Goal: Task Accomplishment & Management: Complete application form

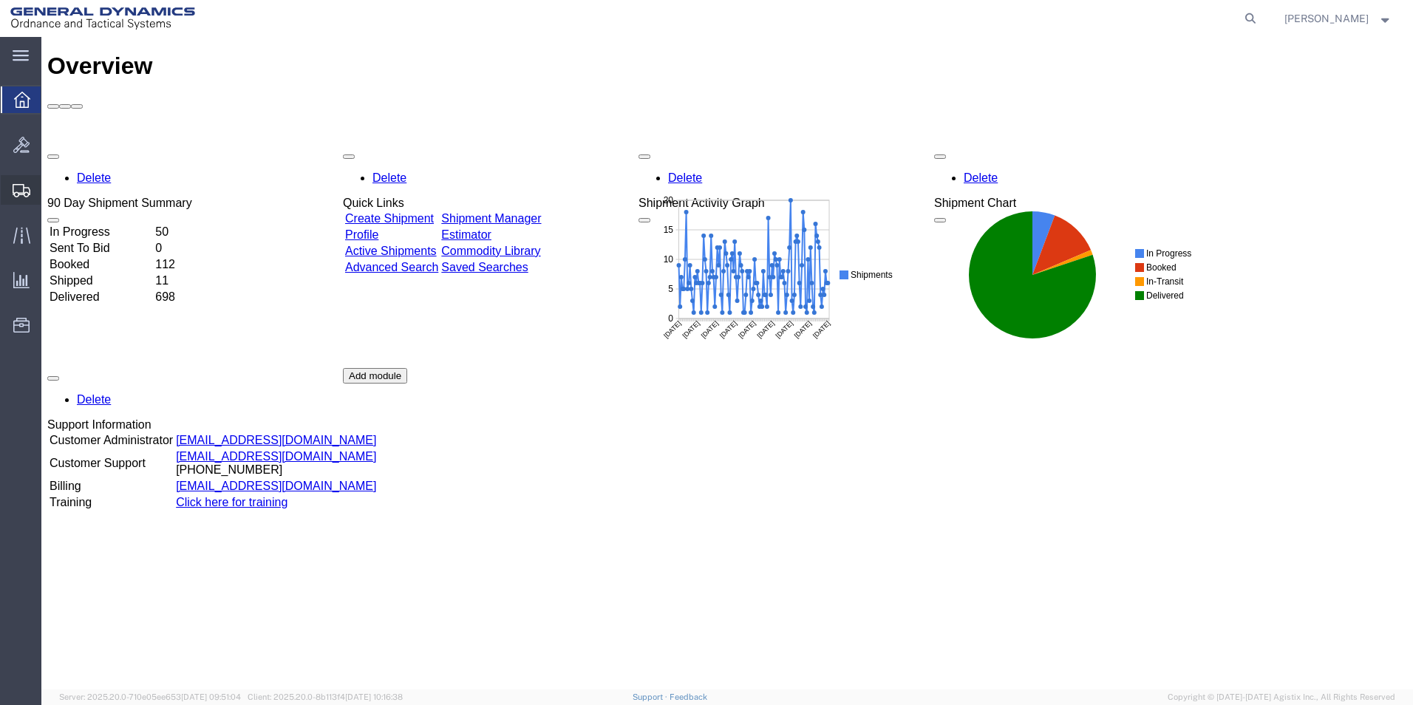
click at [0, 0] on span "Create Shipment" at bounding box center [0, 0] width 0 height 0
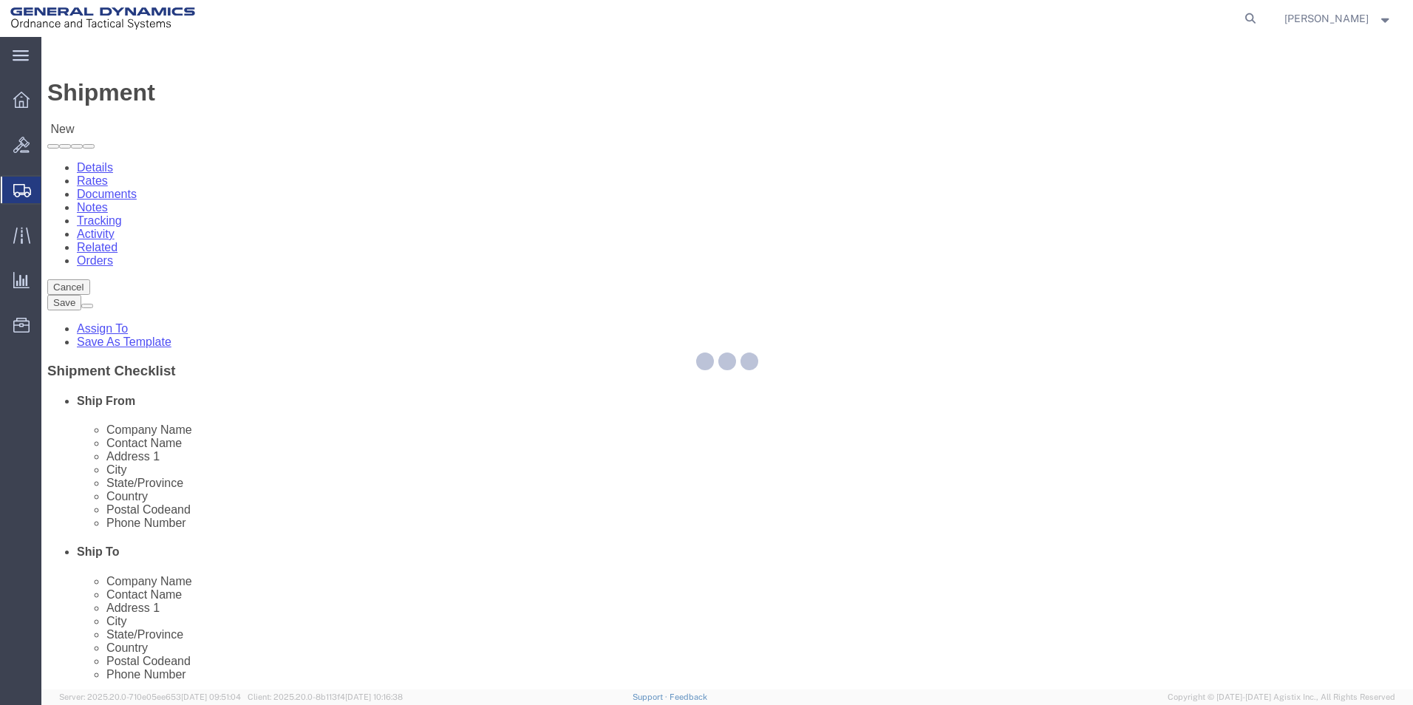
select select
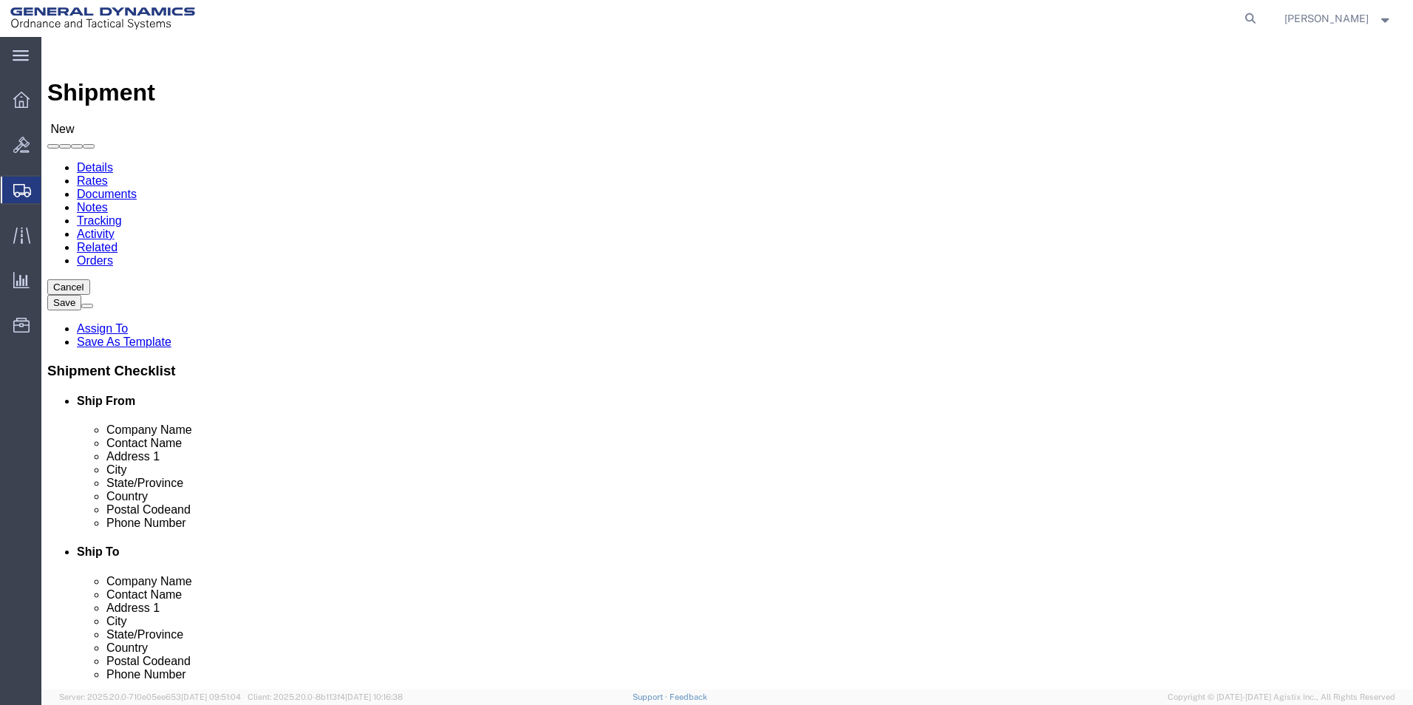
scroll to position [2, 0]
select select "310"
select select "PA"
drag, startPoint x: 291, startPoint y: 245, endPoint x: 127, endPoint y: 243, distance: 164.1
click div "Company Alias"
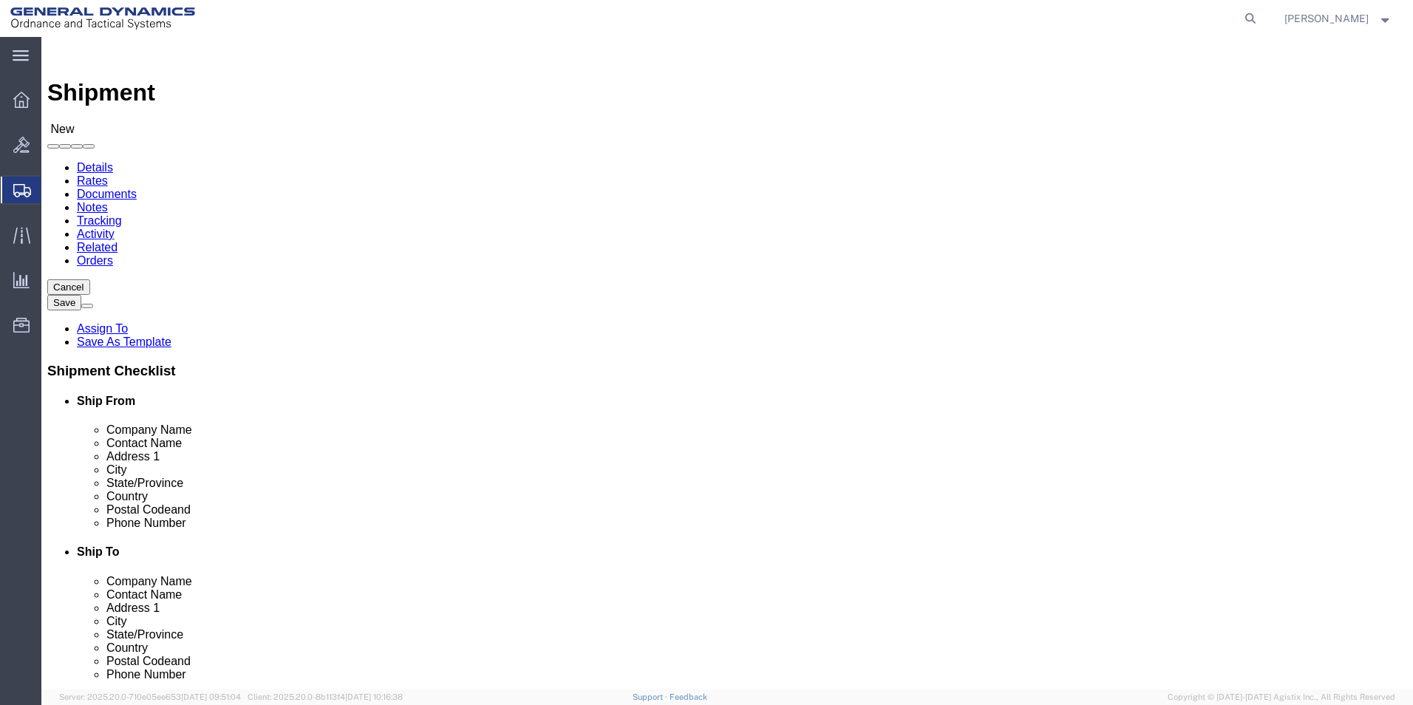
type input "REDLPAHIG0"
click input "text"
type input "[PERSON_NAME]"
click input "text"
type input "BUILDING 1"
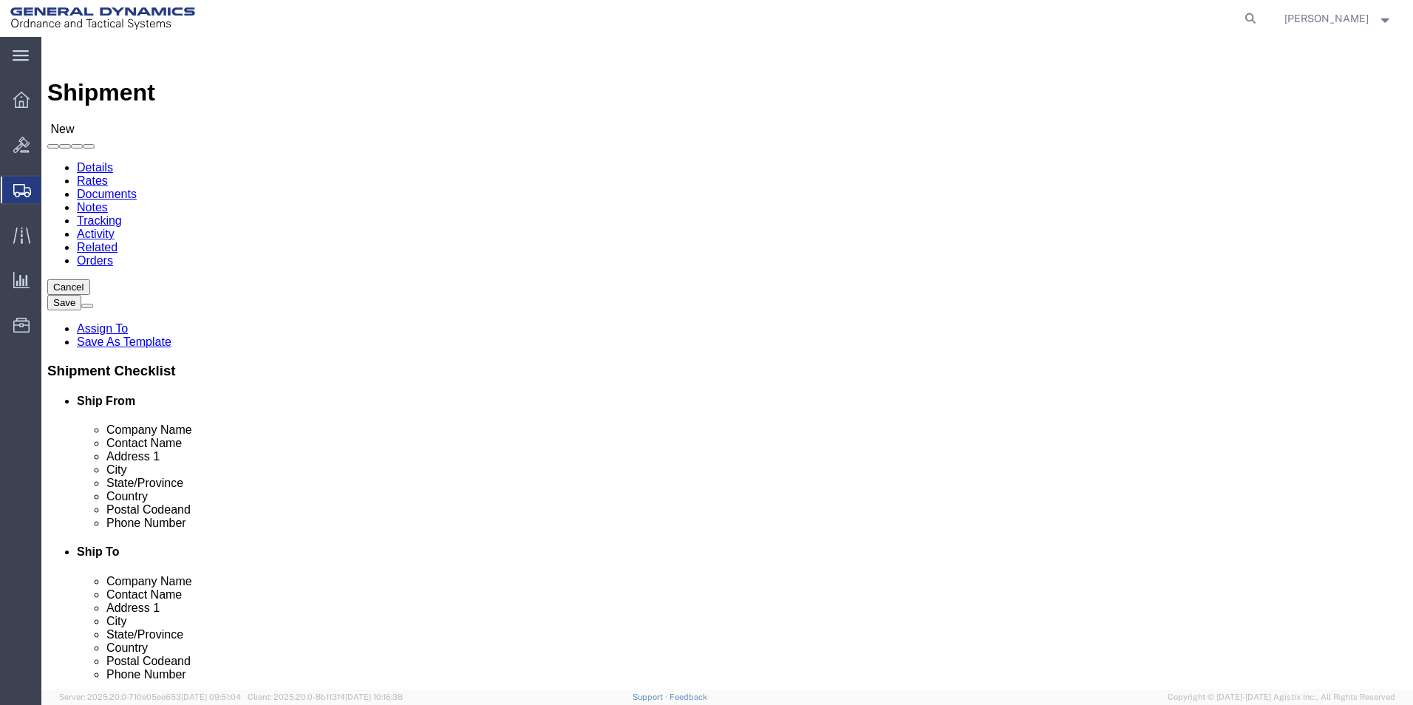
click input "text"
type input "[EMAIL_ADDRESS][DOMAIN_NAME]"
click input "text"
paste input "General Dynamics Corp Ordnance & Tactical Systems"
type input "General Dynamics Corp Ordnance & Tactical Systems"
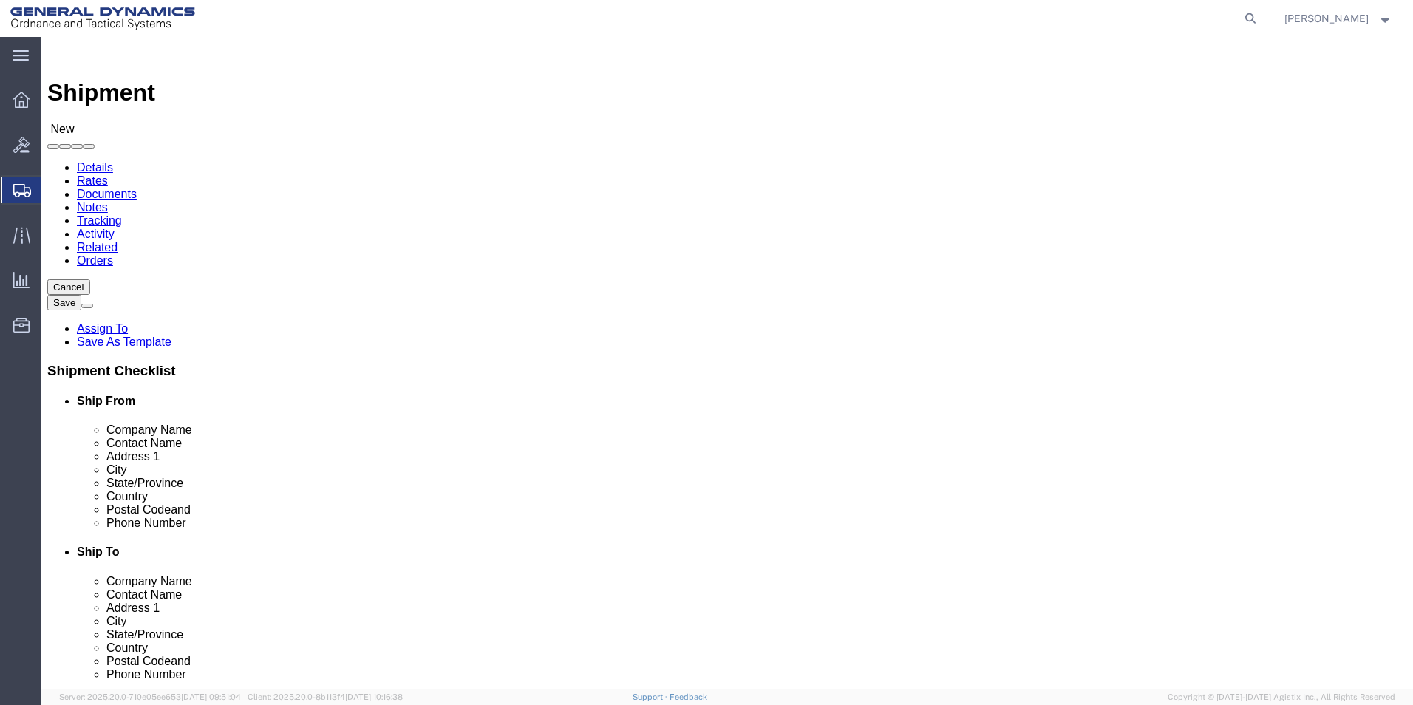
click input "text"
type input "RECEIVING DEPT"
drag, startPoint x: 595, startPoint y: 403, endPoint x: 605, endPoint y: 403, distance: 10.3
click div "Location My Profile Location GD-OTS [GEOGRAPHIC_DATA] (Commerce) GD-OTS [GEOGRA…"
click input "text"
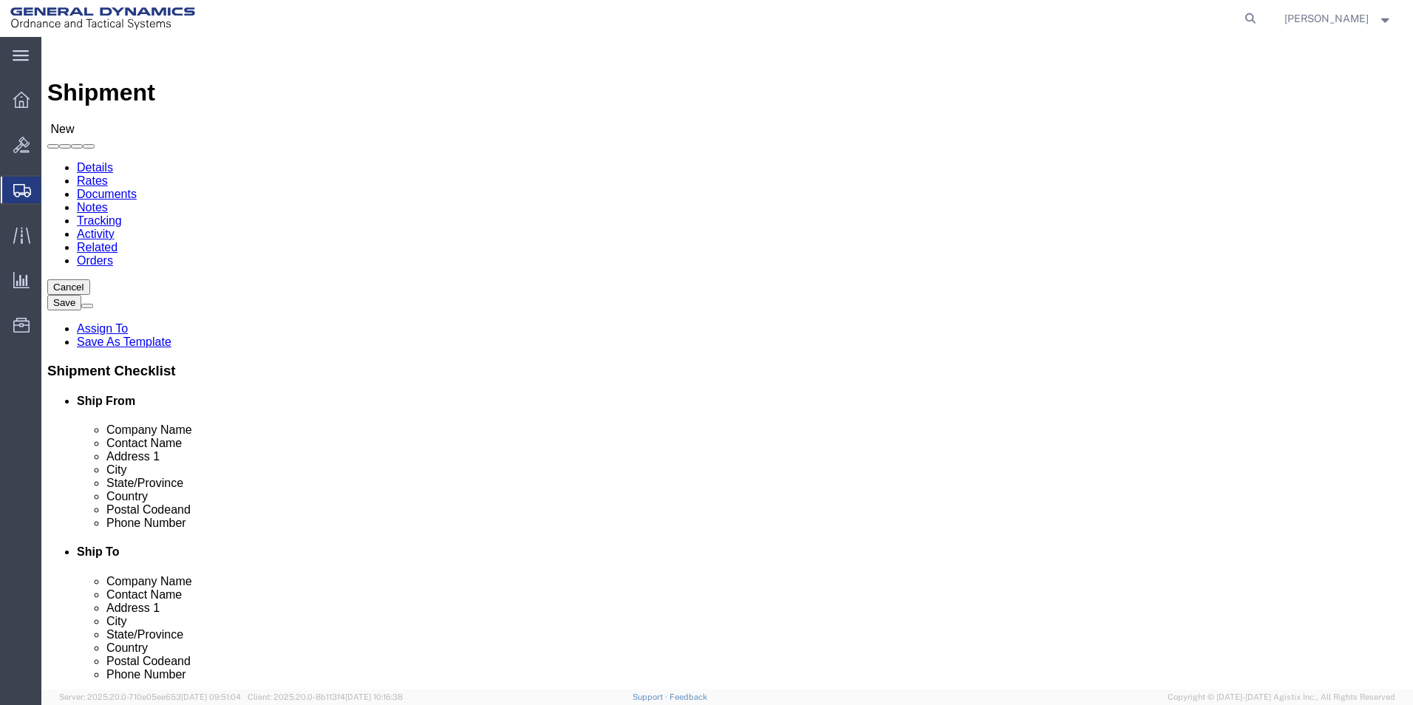
paste input "[STREET_ADDRESS]"
type input "[STREET_ADDRESS]"
paste input "N Ste 100"
type input "N Ste 100"
click input "text"
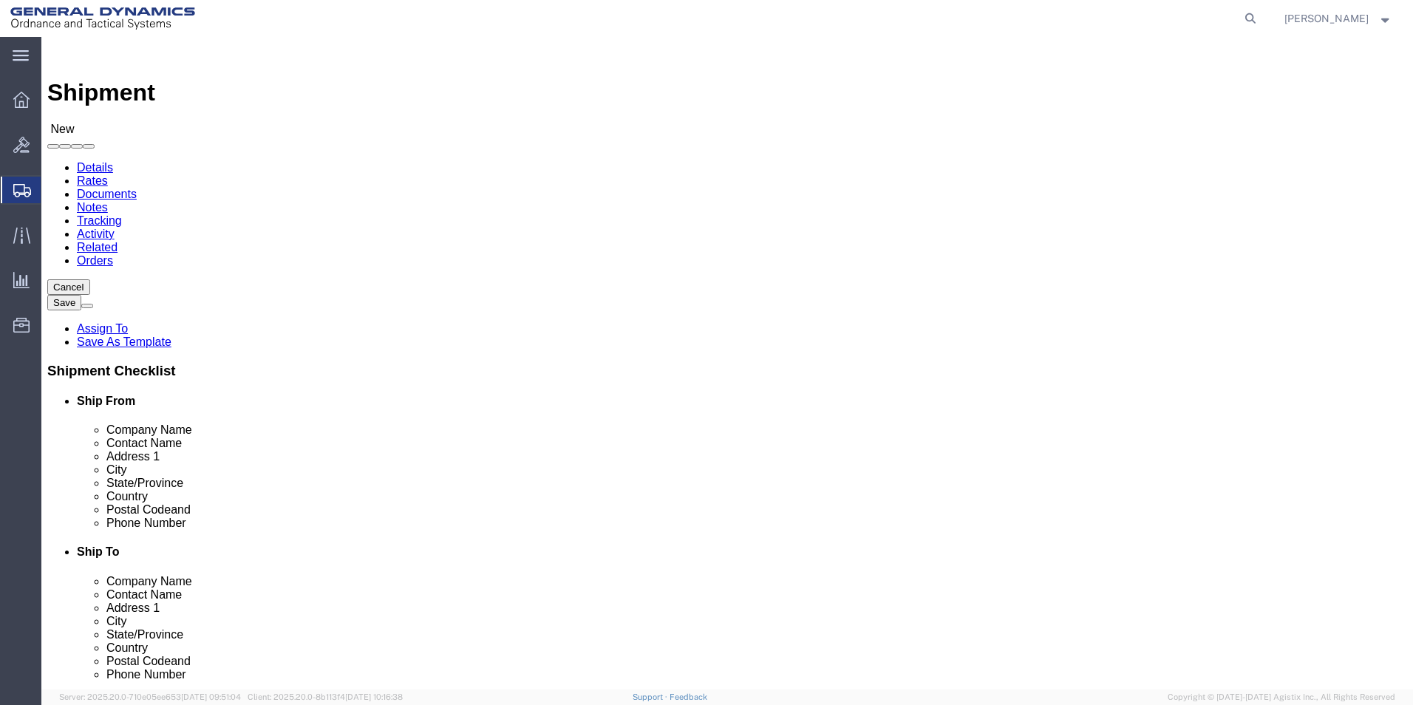
paste input "Bothell"
type input "Bothell"
click input "Postal Code"
paste input "98011"
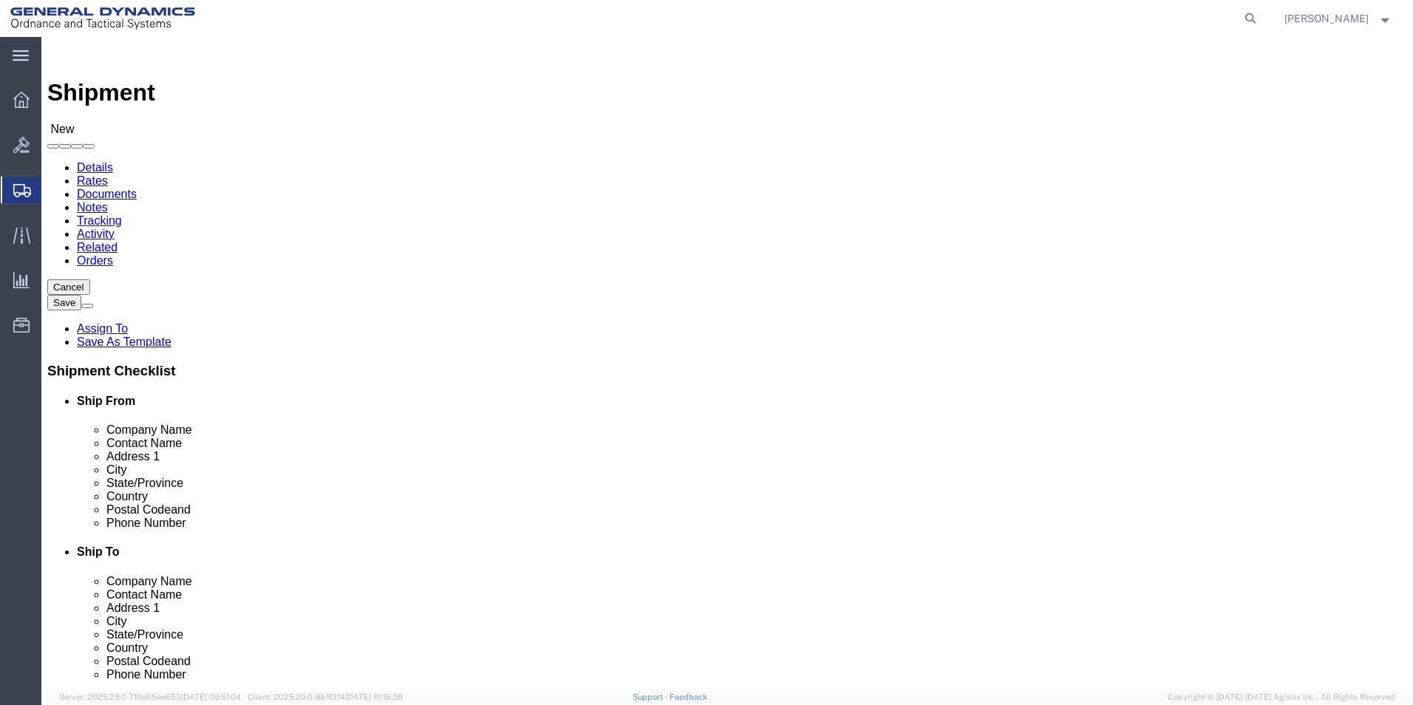
type input "98011"
click input "text"
type input "[PHONE_NUMBER]"
click input "text"
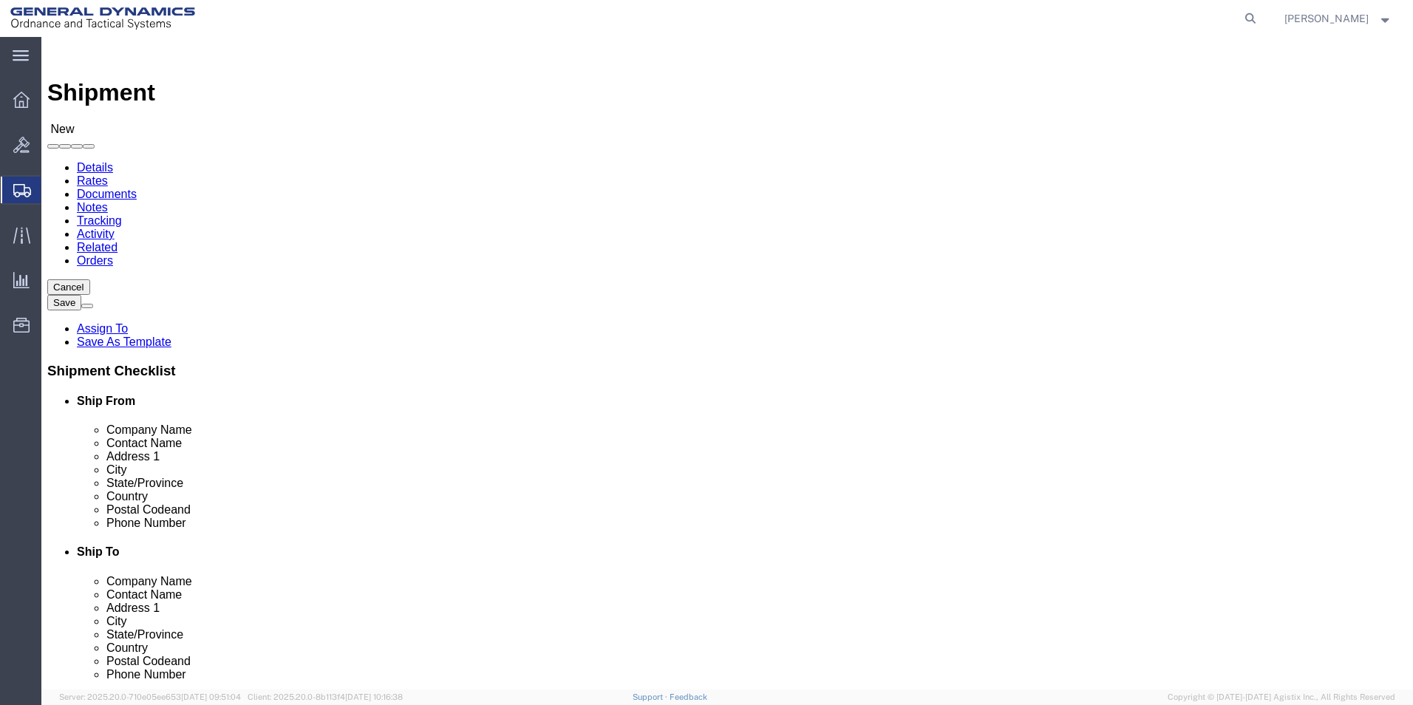
click input "text"
click div "Location My Profile Location GD-OTS [GEOGRAPHIC_DATA] (Commerce) GD-OTS [GEOGRA…"
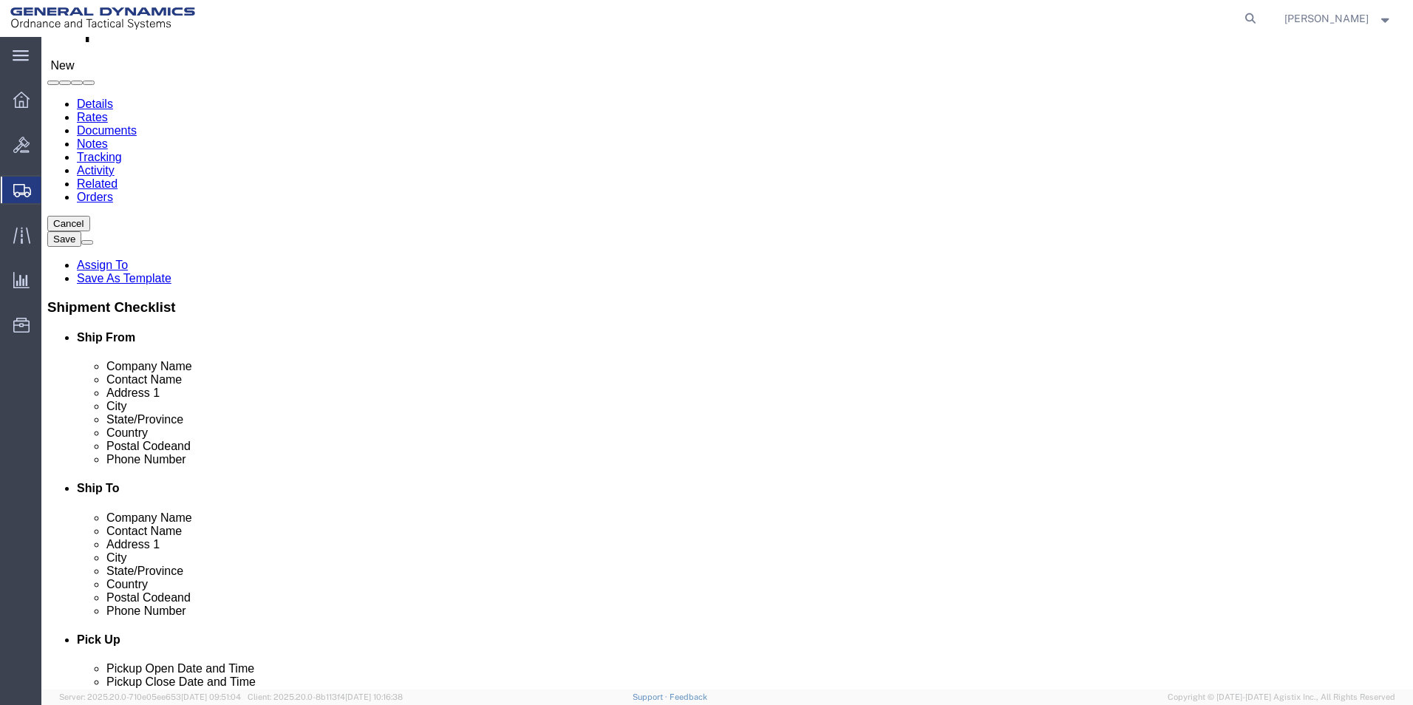
scroll to position [0, 0]
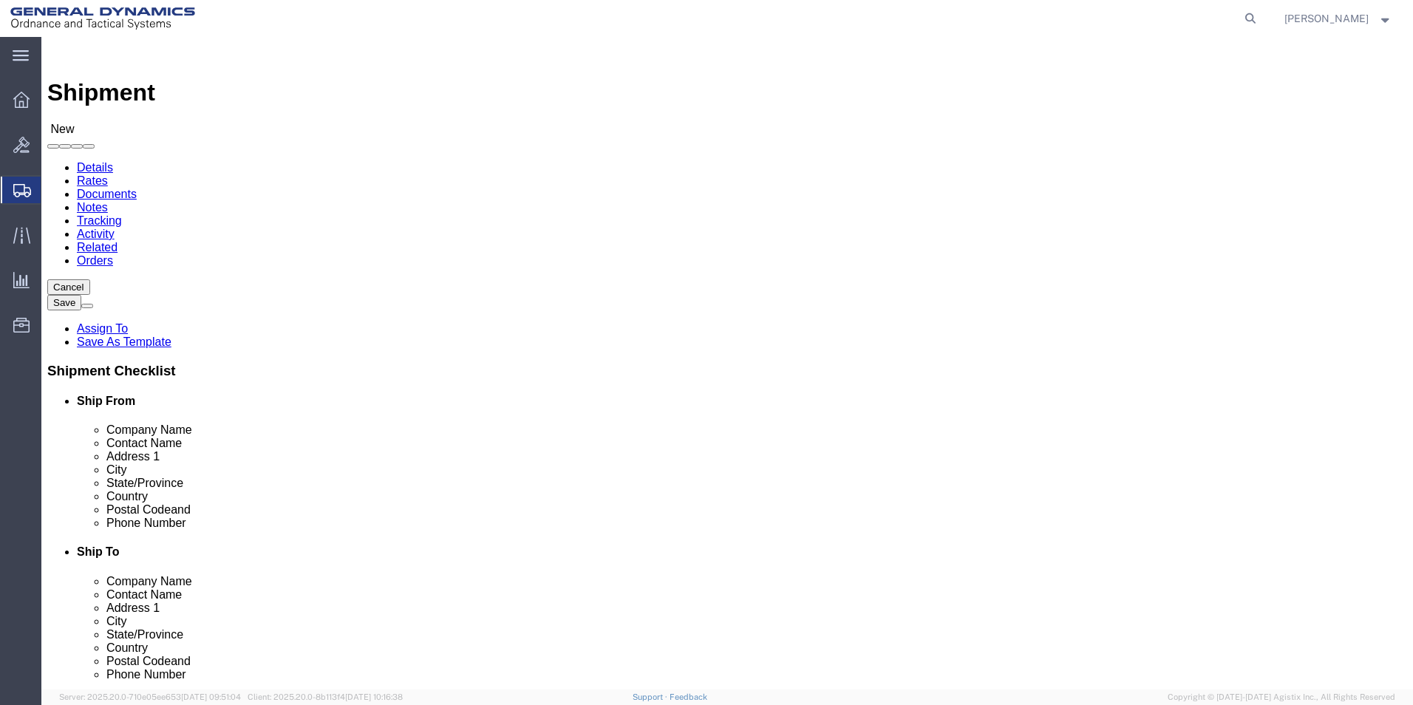
click input "N Ste 100"
paste input "[GEOGRAPHIC_DATA]"
click input "[GEOGRAPHIC_DATA] [STREET_ADDRESS]"
type input "[GEOGRAPHIC_DATA] [STREET_ADDRESS]"
click div "Cancel Save Assign To Save As Template Shipment Checklist Ship From Company Nam…"
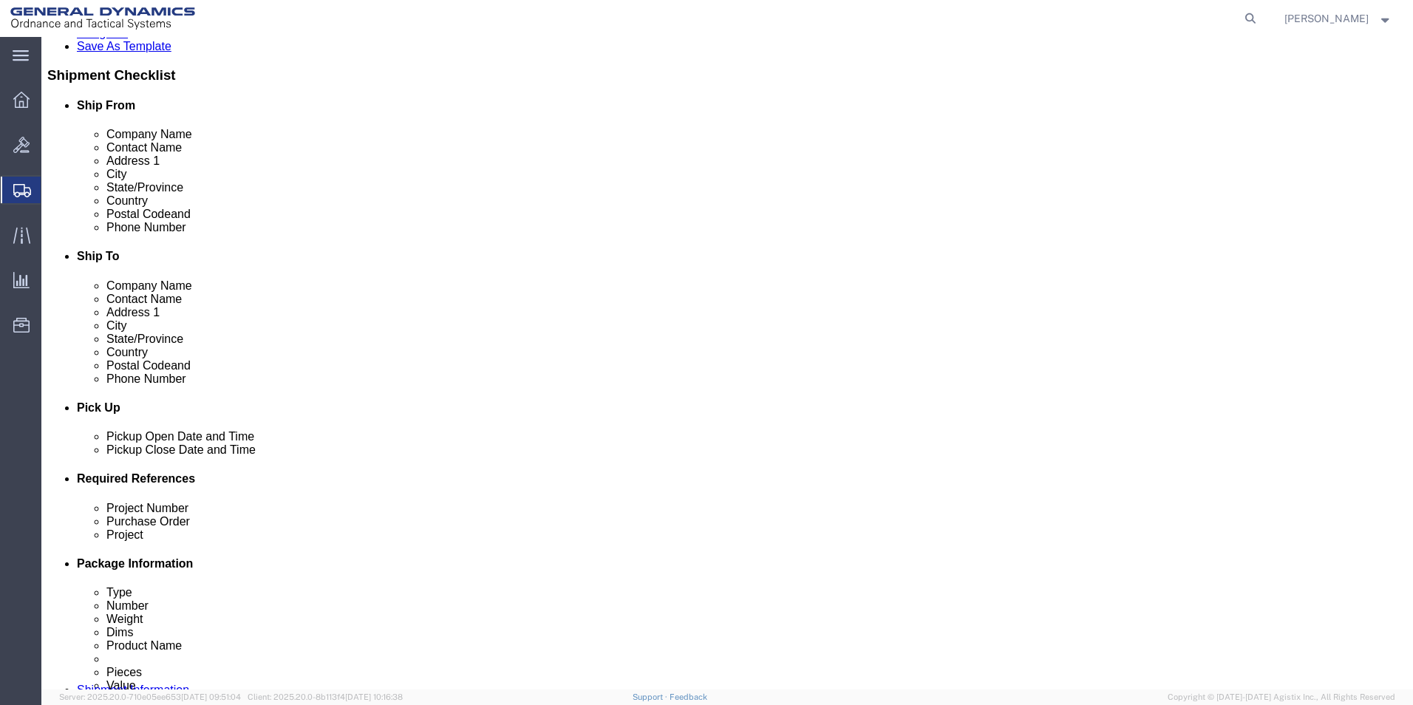
click div "[DATE] 1:00 PM"
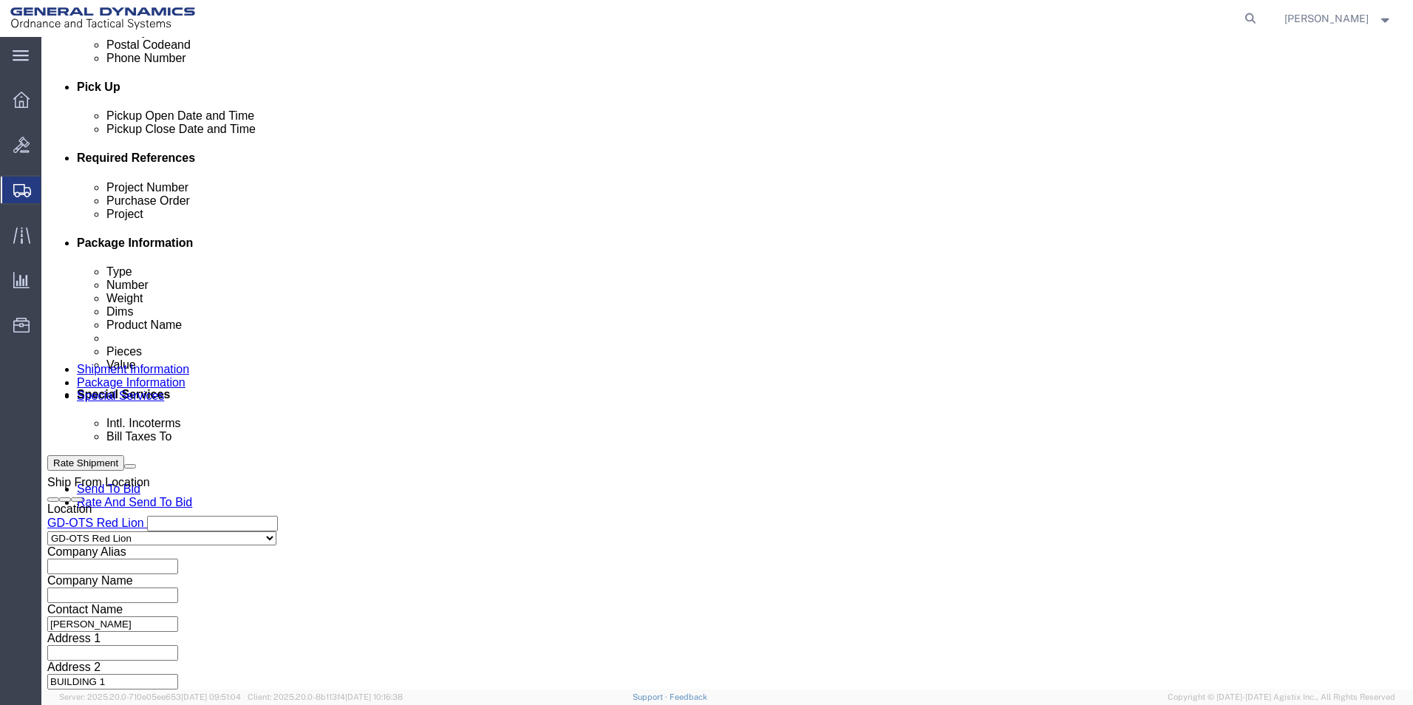
click input "4:00 PM"
type input "4:30 PM"
click button "Apply"
click input "text"
